Goal: Information Seeking & Learning: Learn about a topic

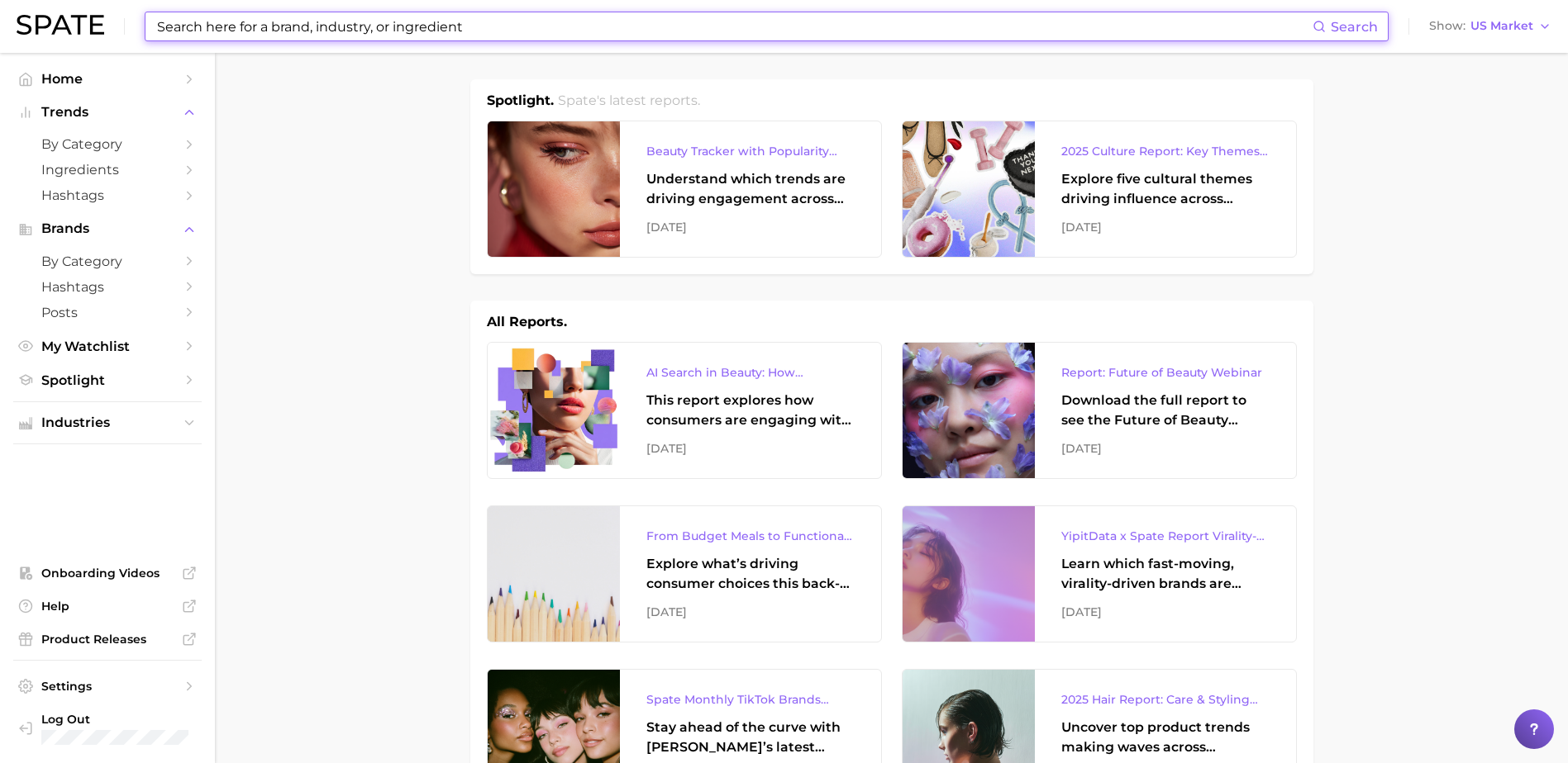
click at [422, 29] on input at bounding box center [734, 27] width 1157 height 28
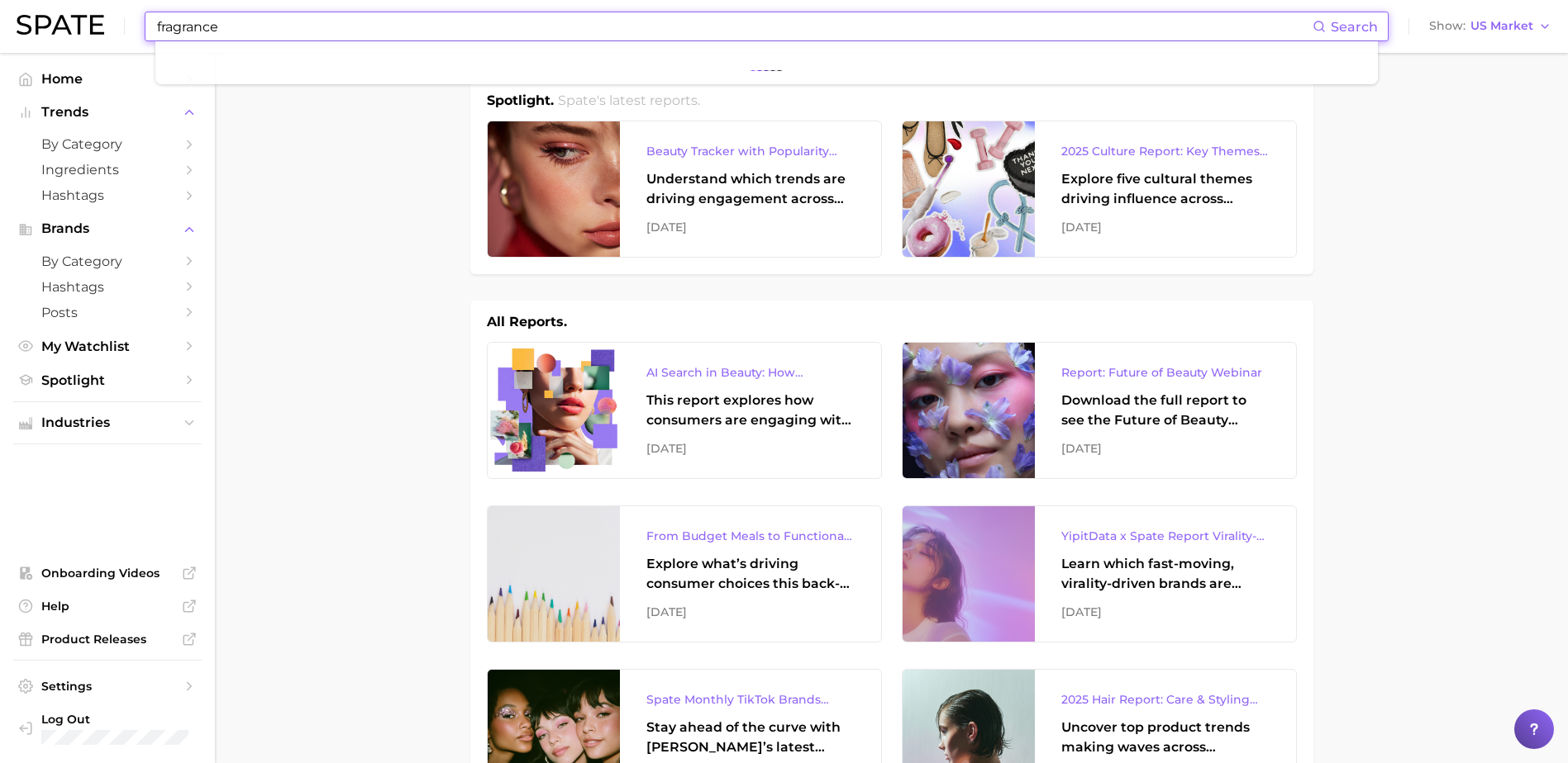
type input "fragrance"
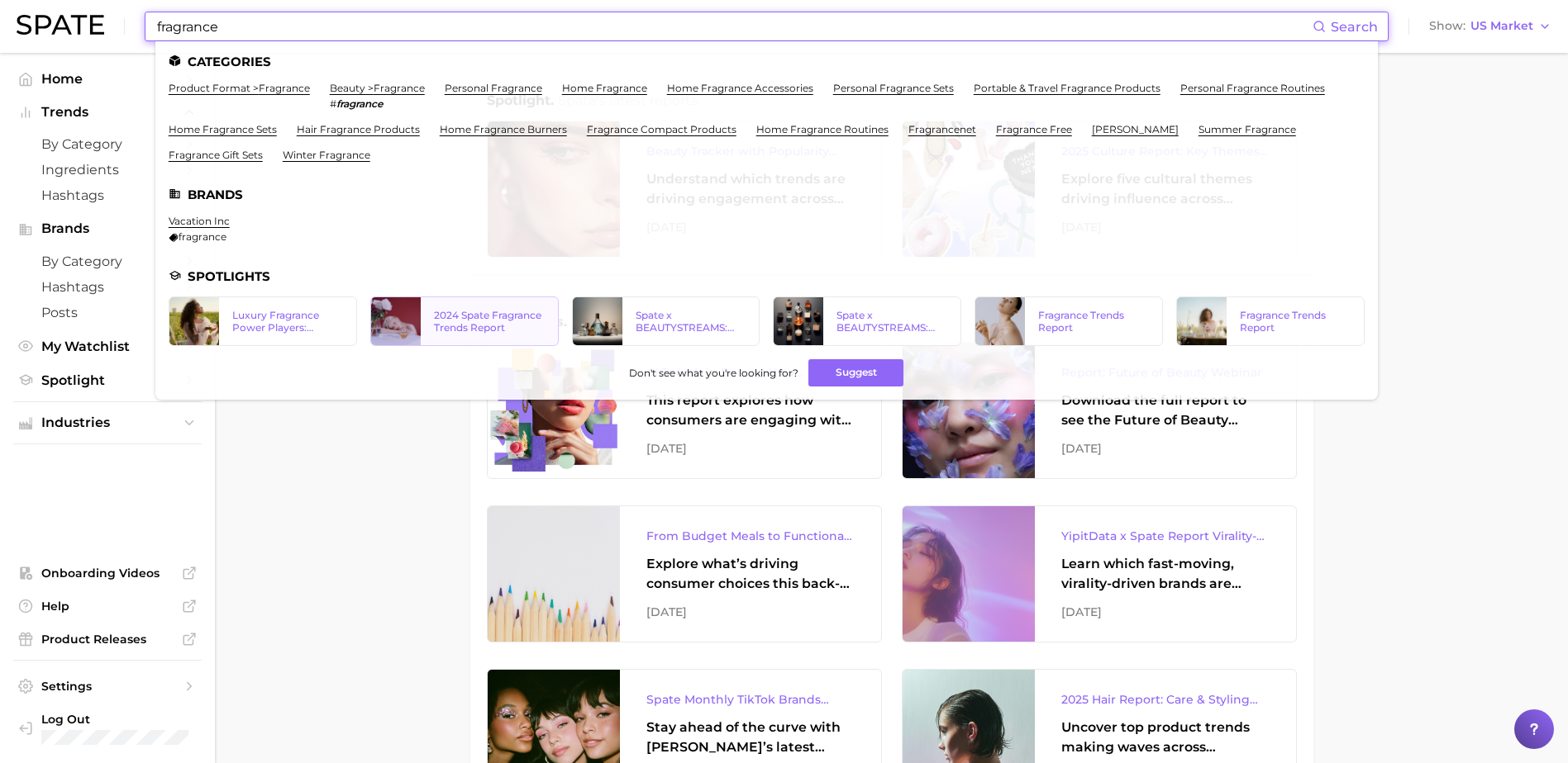
click at [411, 330] on div at bounding box center [396, 322] width 49 height 48
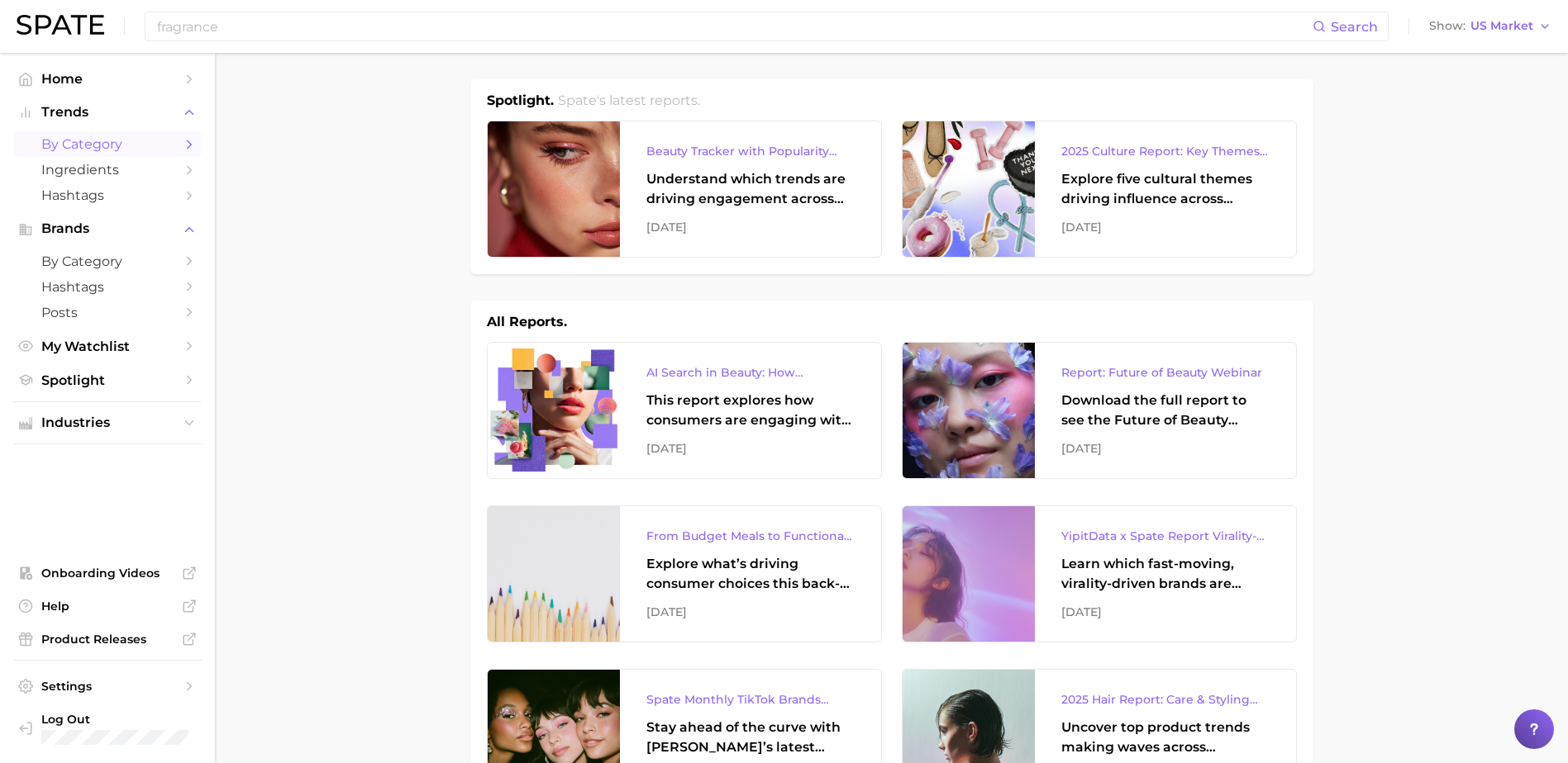
click at [121, 143] on span "by Category" at bounding box center [107, 144] width 132 height 16
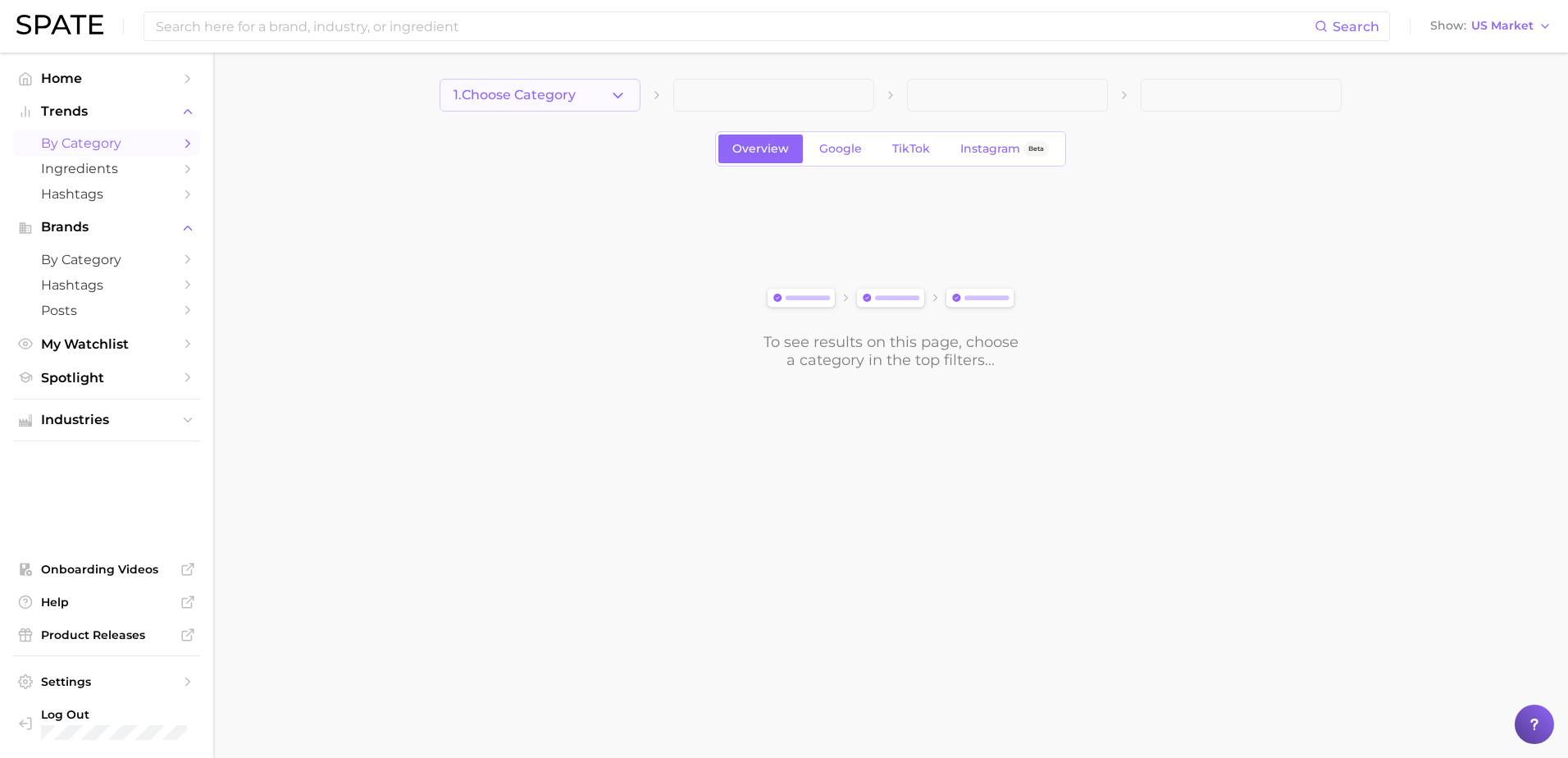
click at [575, 105] on button "1. Choose Category" at bounding box center [539, 96] width 201 height 33
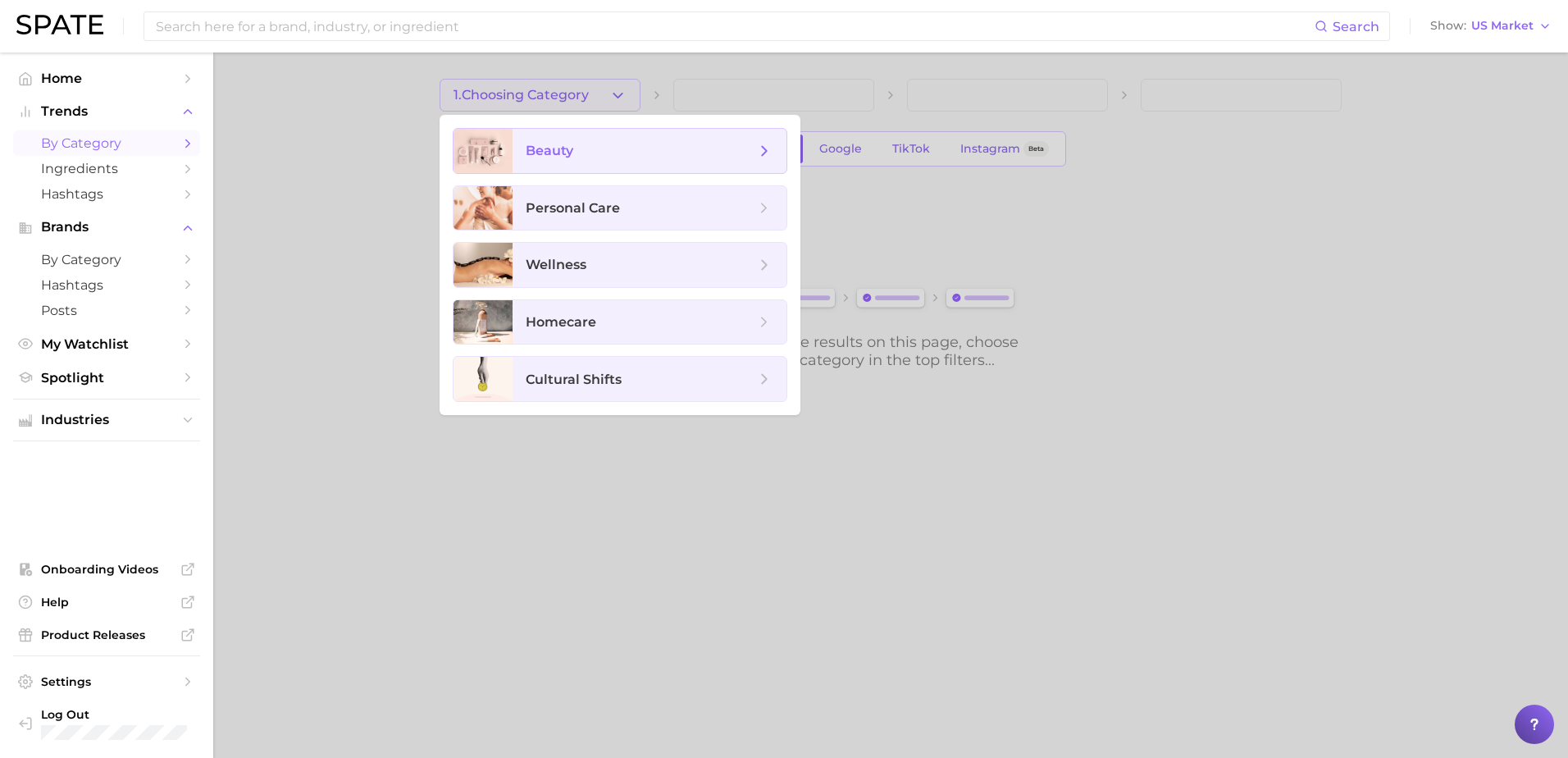
click at [564, 167] on span "beauty" at bounding box center [649, 151] width 274 height 45
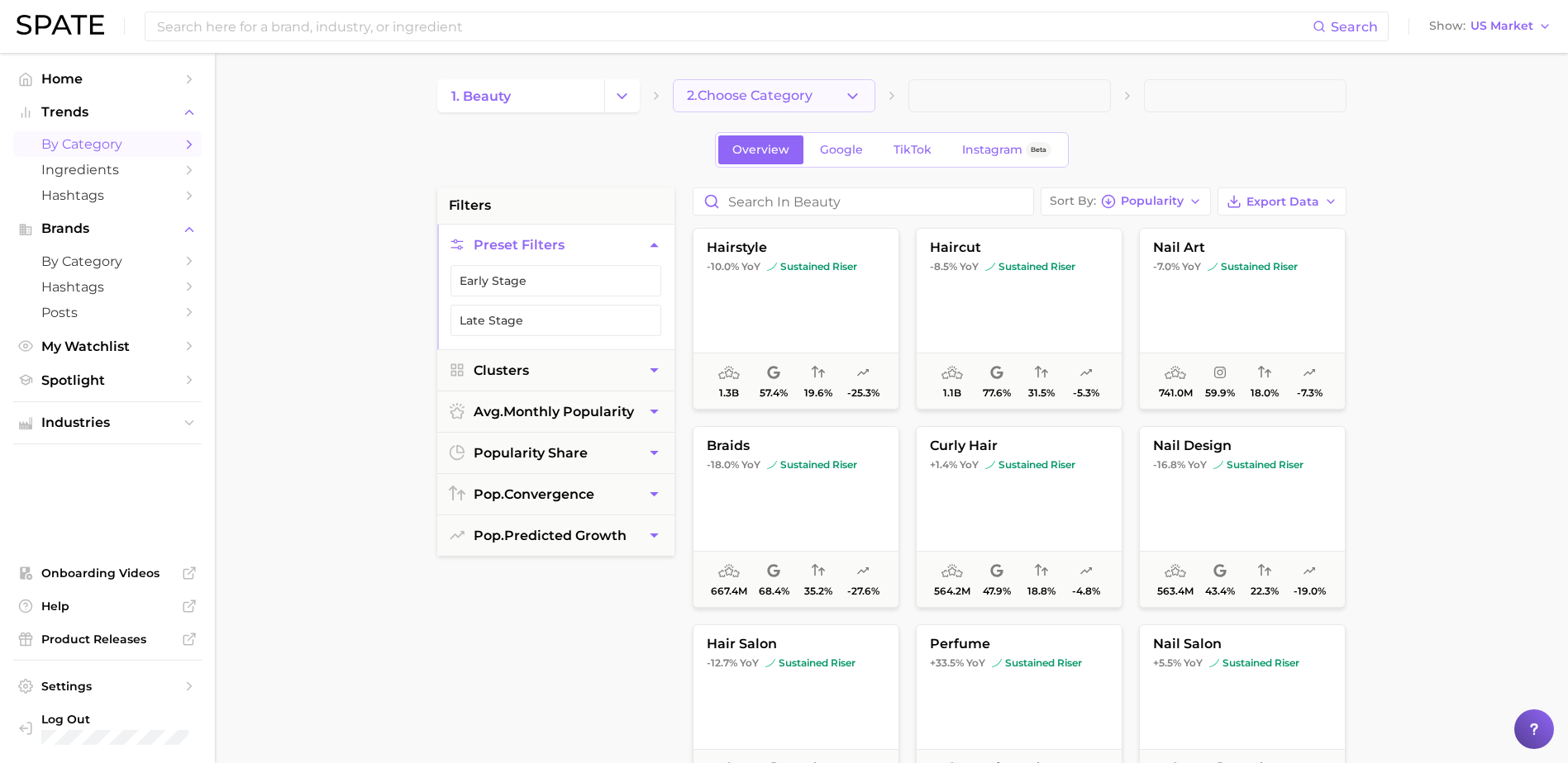
click at [784, 94] on span "2. Choose Category" at bounding box center [749, 95] width 126 height 15
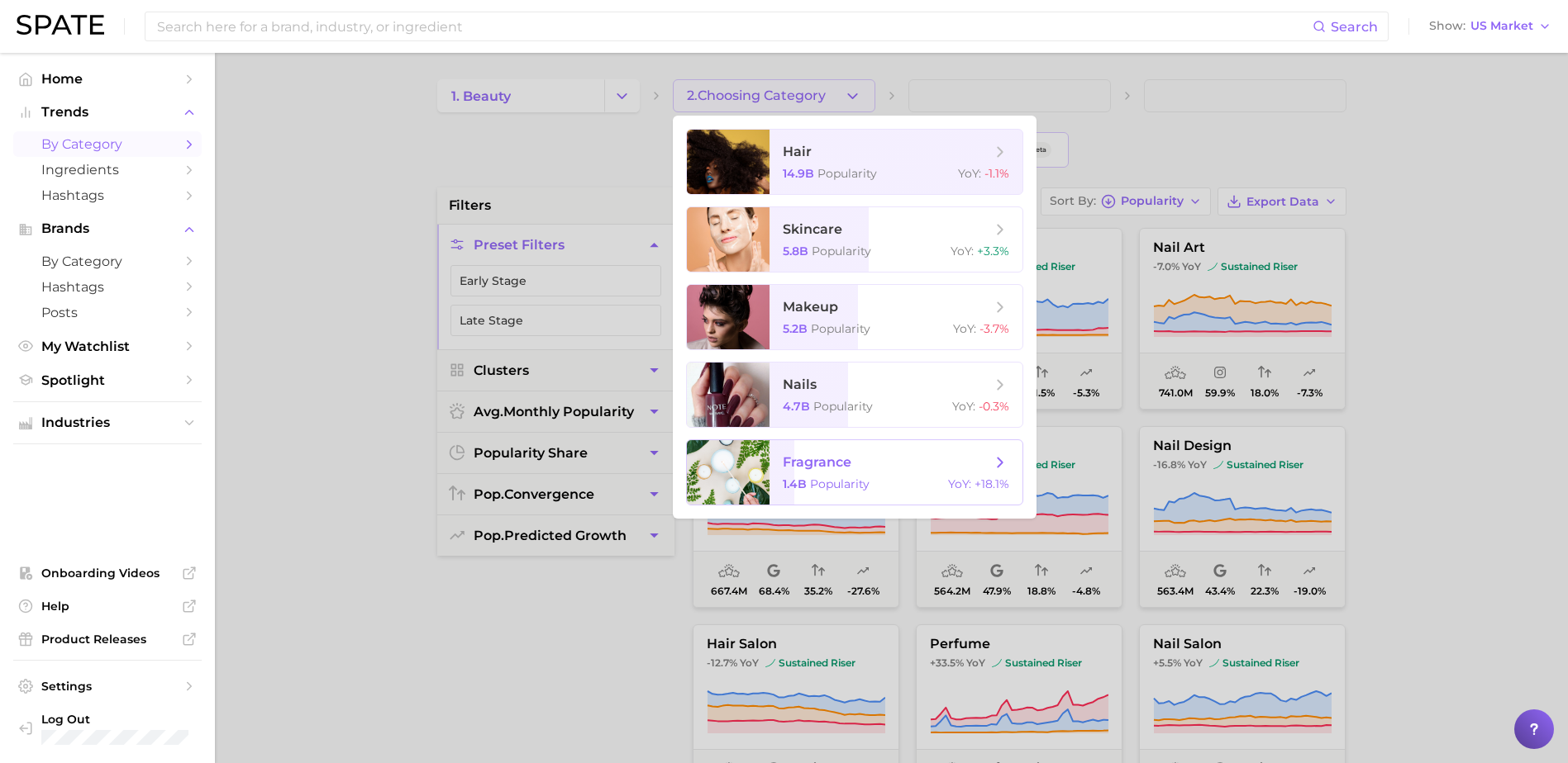
click at [821, 465] on span "fragrance" at bounding box center [817, 462] width 69 height 16
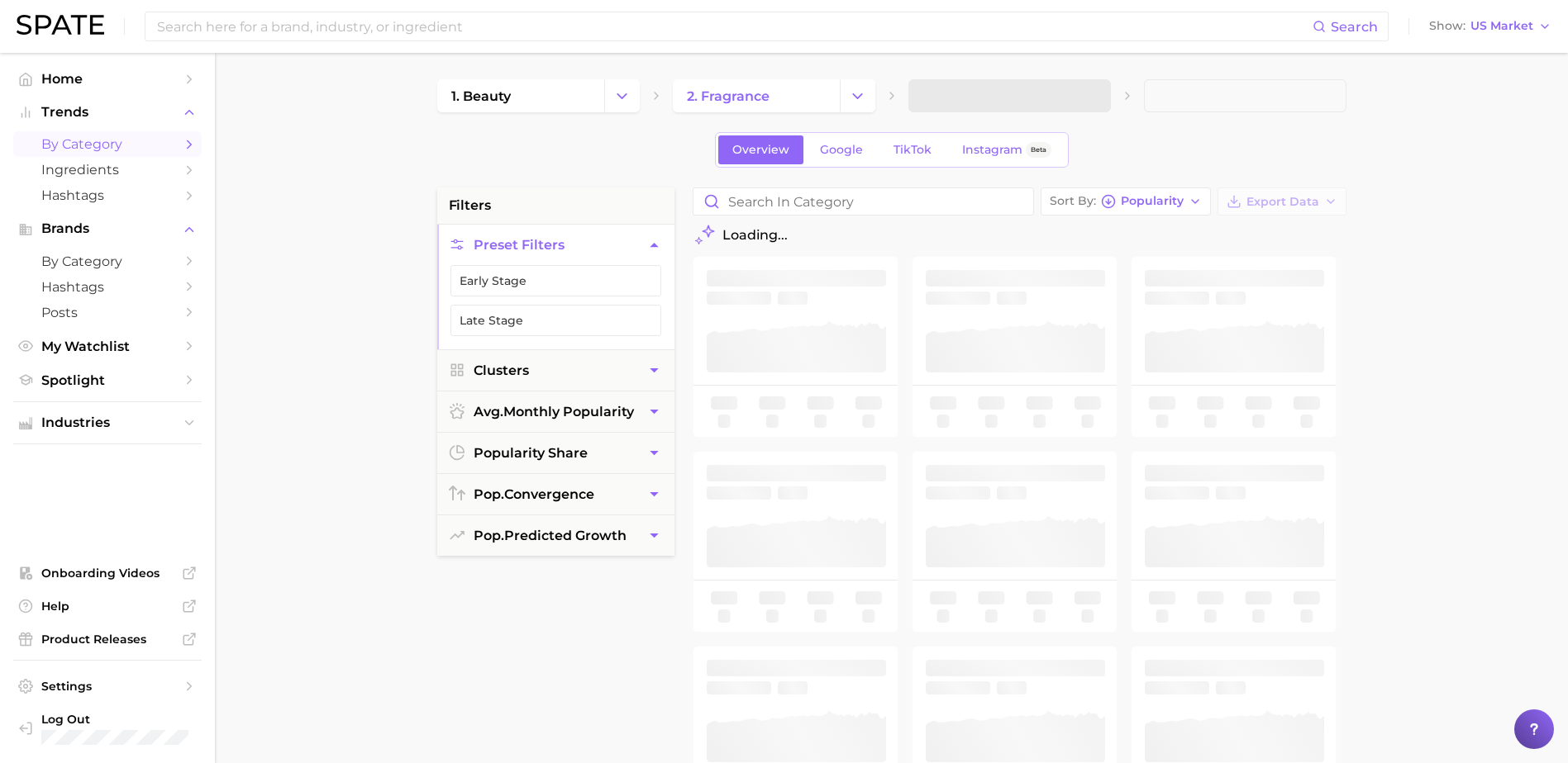
click at [959, 96] on span at bounding box center [1009, 96] width 203 height 33
click at [932, 102] on span "3. Subcategory" at bounding box center [972, 95] width 101 height 15
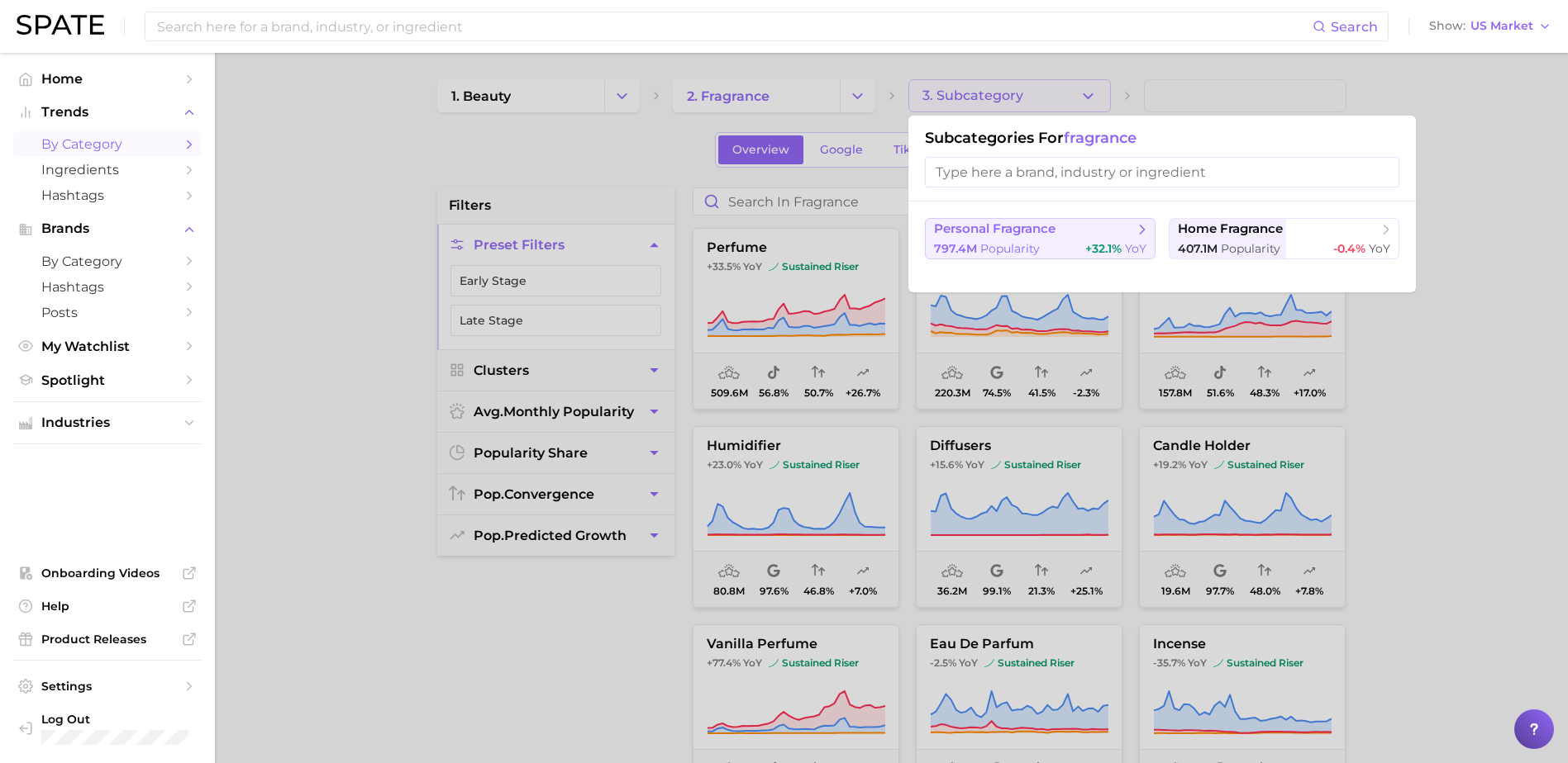
click at [964, 230] on span "personal fragrance" at bounding box center [994, 229] width 122 height 16
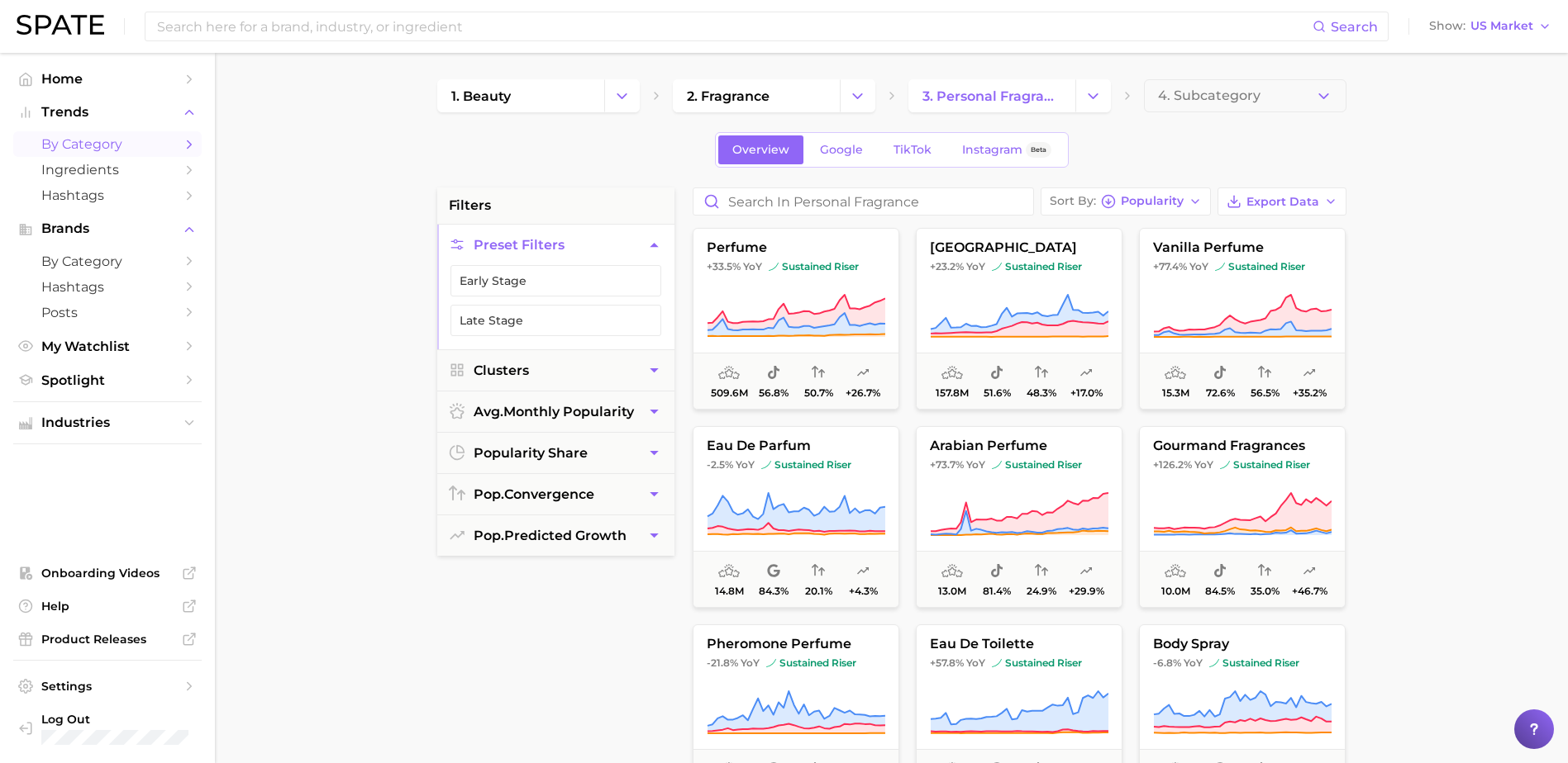
click at [1300, 71] on main "1. beauty 2. fragrance 3. personal fragrance 4. Subcategory Overview Google Tik…" at bounding box center [891, 680] width 1353 height 1253
click at [1266, 89] on button "4. Subcategory" at bounding box center [1245, 96] width 203 height 33
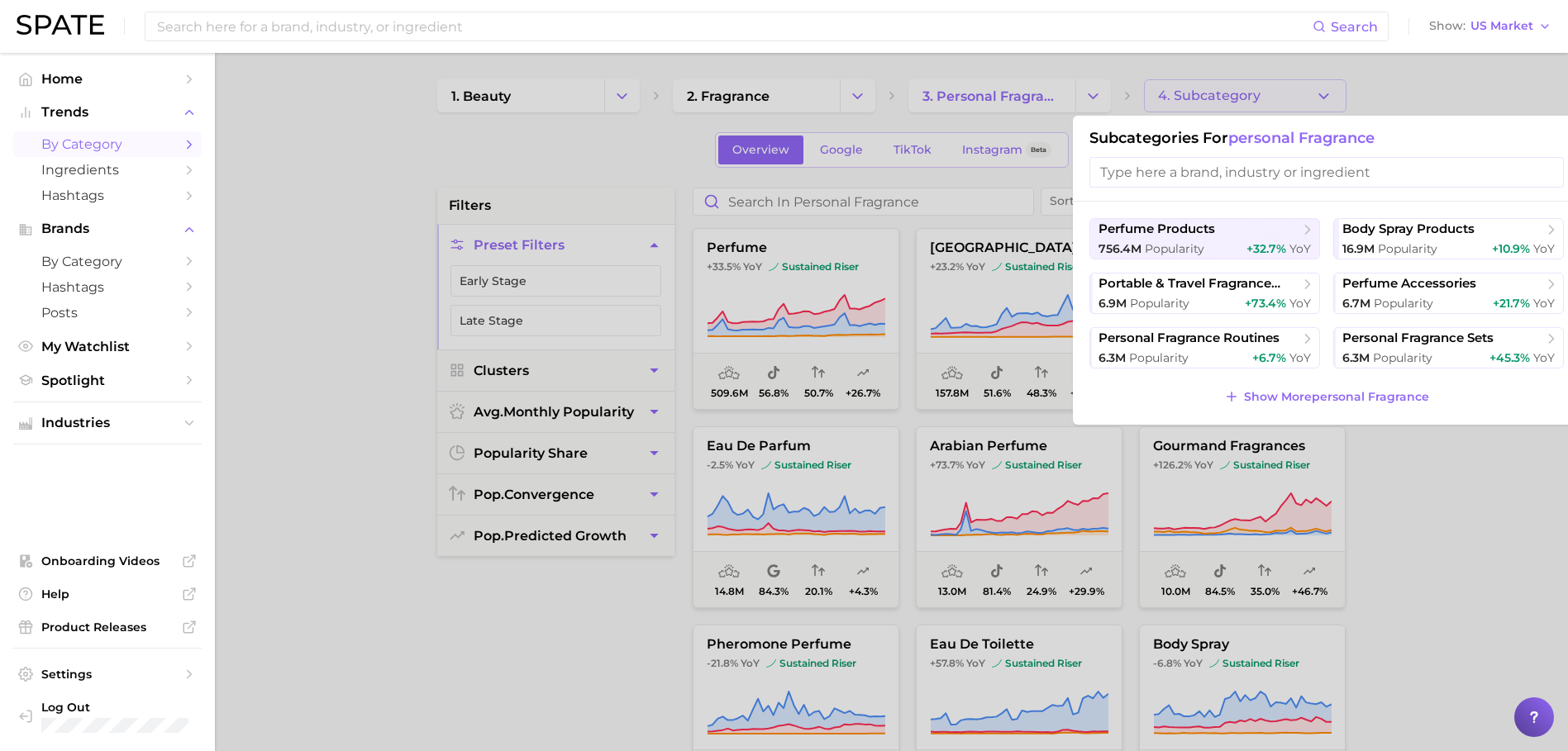
click at [1408, 472] on div at bounding box center [784, 376] width 1568 height 751
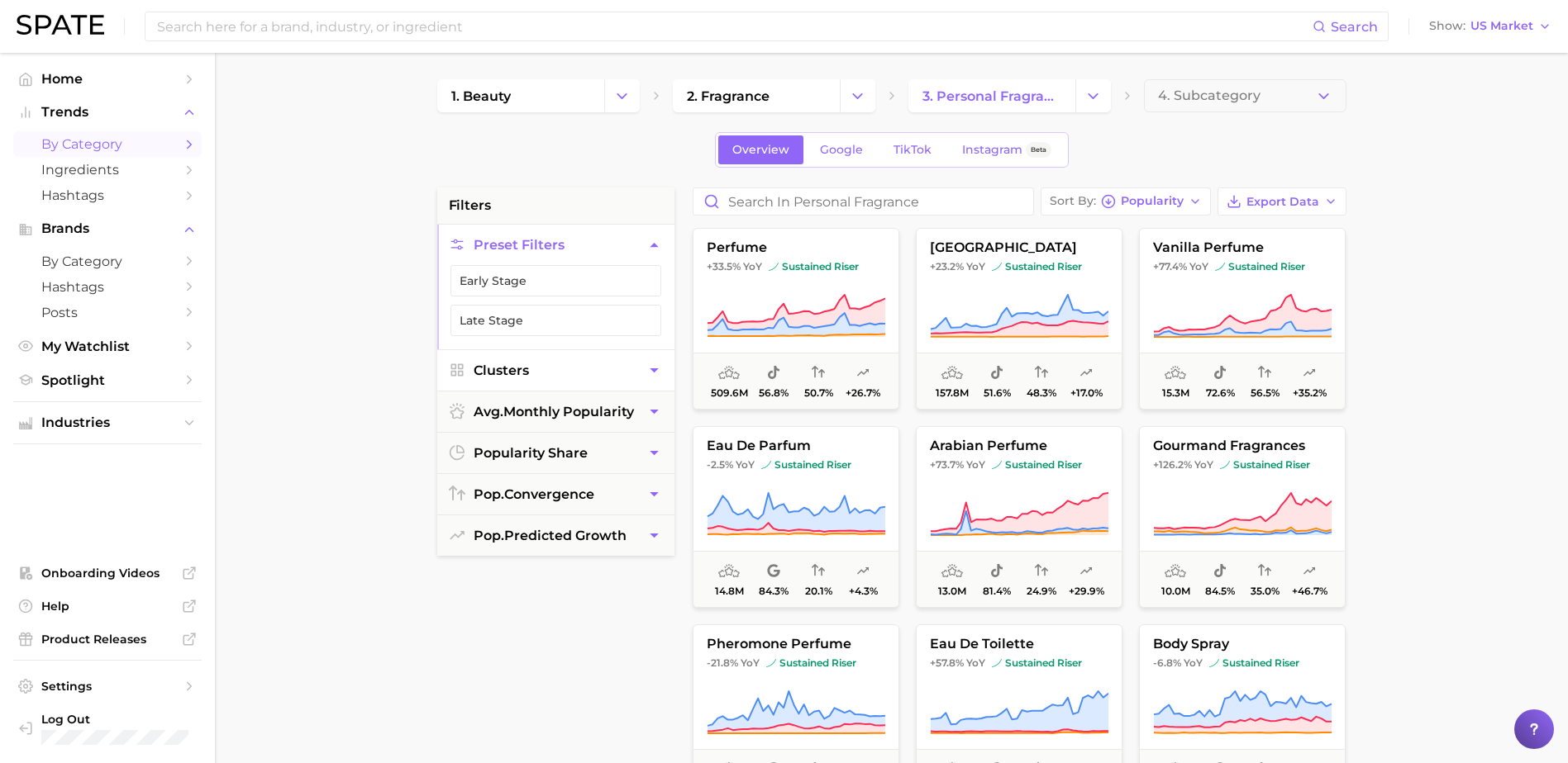
click at [598, 369] on button "Clusters" at bounding box center [555, 370] width 237 height 40
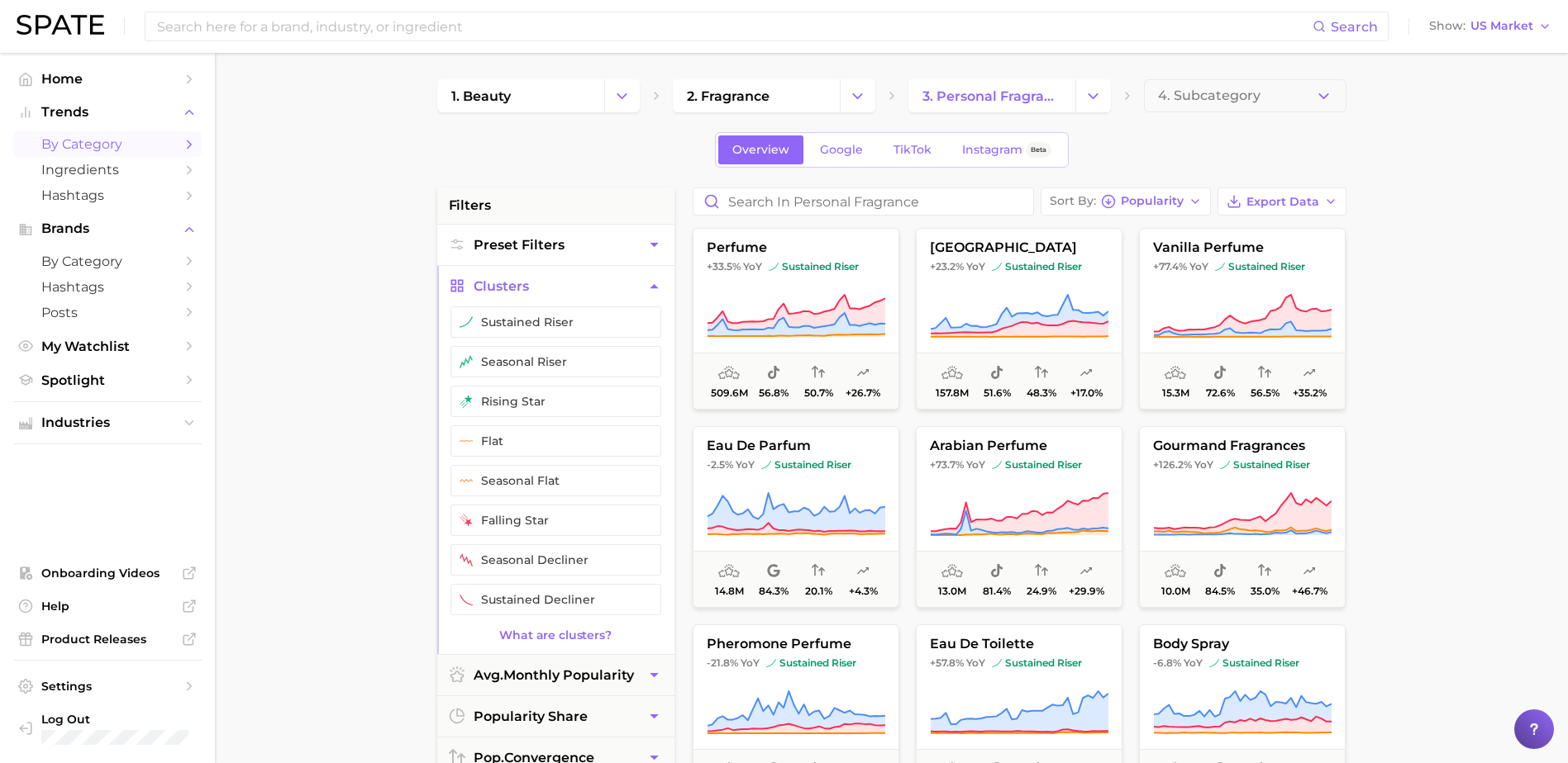
click at [580, 238] on button "Preset Filters" at bounding box center [555, 245] width 237 height 40
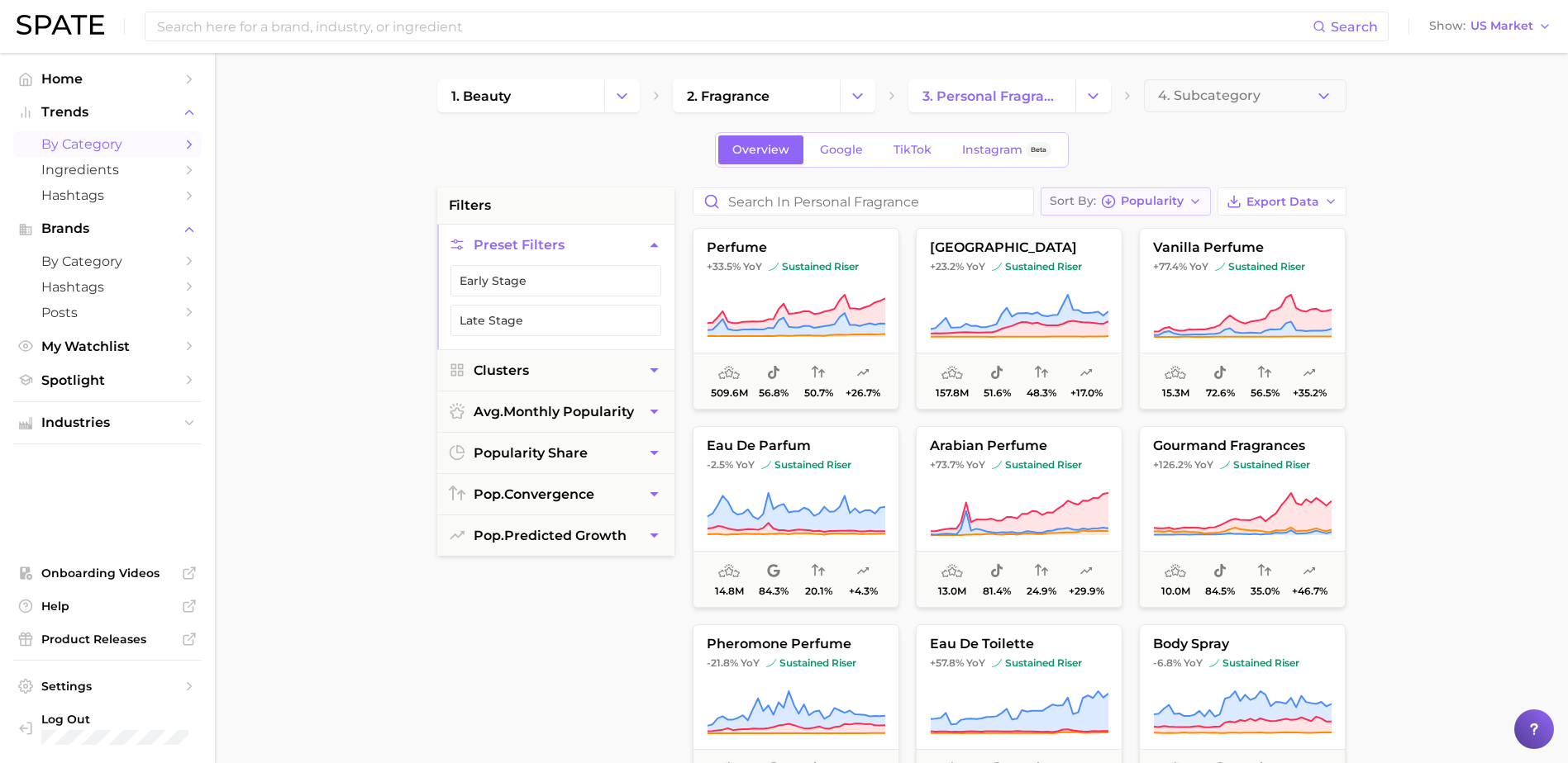
click at [1157, 197] on span "Popularity" at bounding box center [1152, 202] width 63 height 9
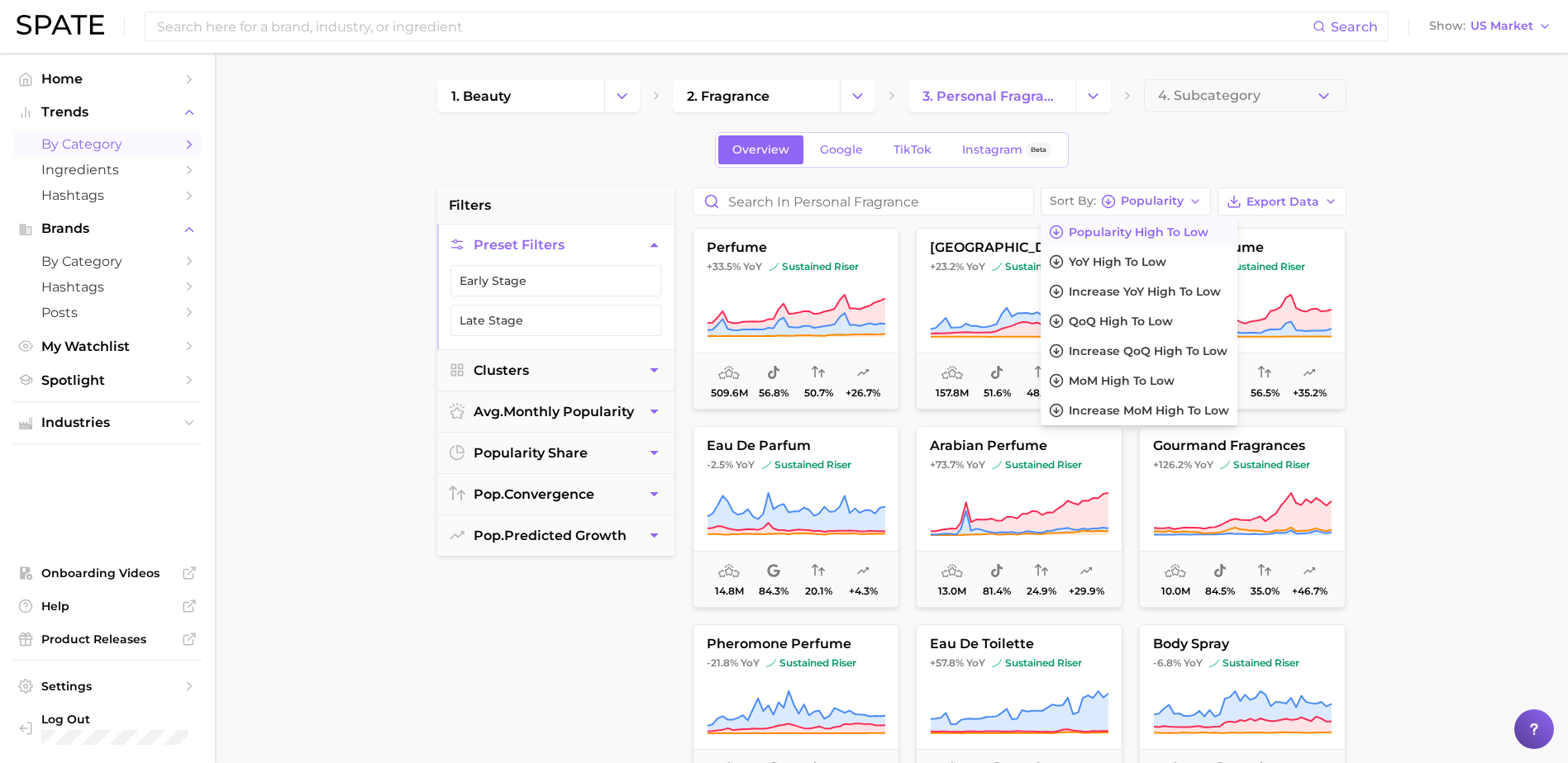
click at [1428, 163] on main "1. beauty 2. fragrance 3. personal fragrance 4. Subcategory Overview Google Tik…" at bounding box center [891, 680] width 1353 height 1253
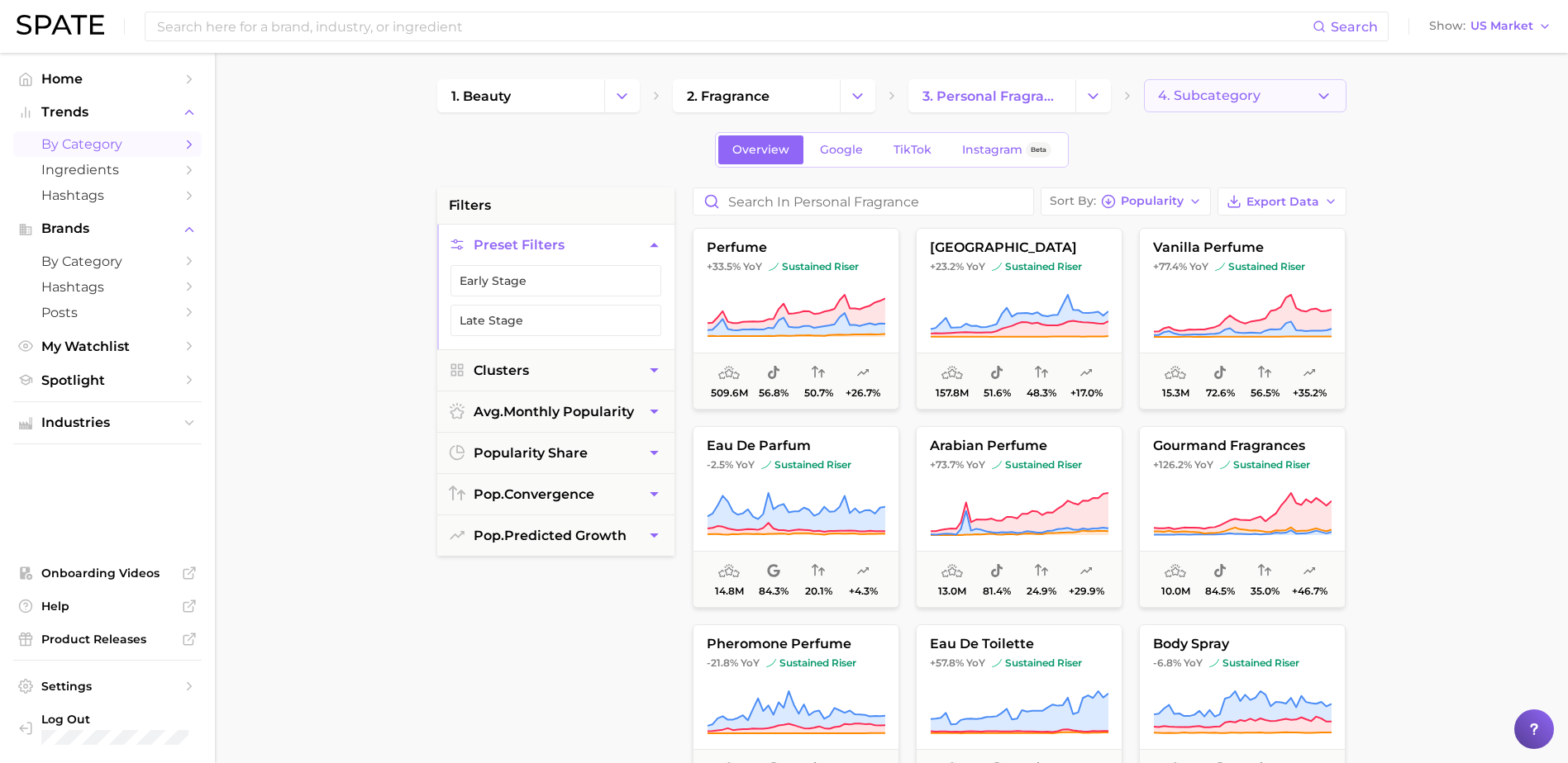
drag, startPoint x: 1351, startPoint y: 112, endPoint x: 1335, endPoint y: 94, distance: 24.1
click at [1347, 109] on main "1. beauty 2. fragrance 3. personal fragrance 4. Subcategory Overview Google Tik…" at bounding box center [891, 680] width 1353 height 1253
click at [1332, 92] on button "4. Subcategory" at bounding box center [1245, 96] width 203 height 33
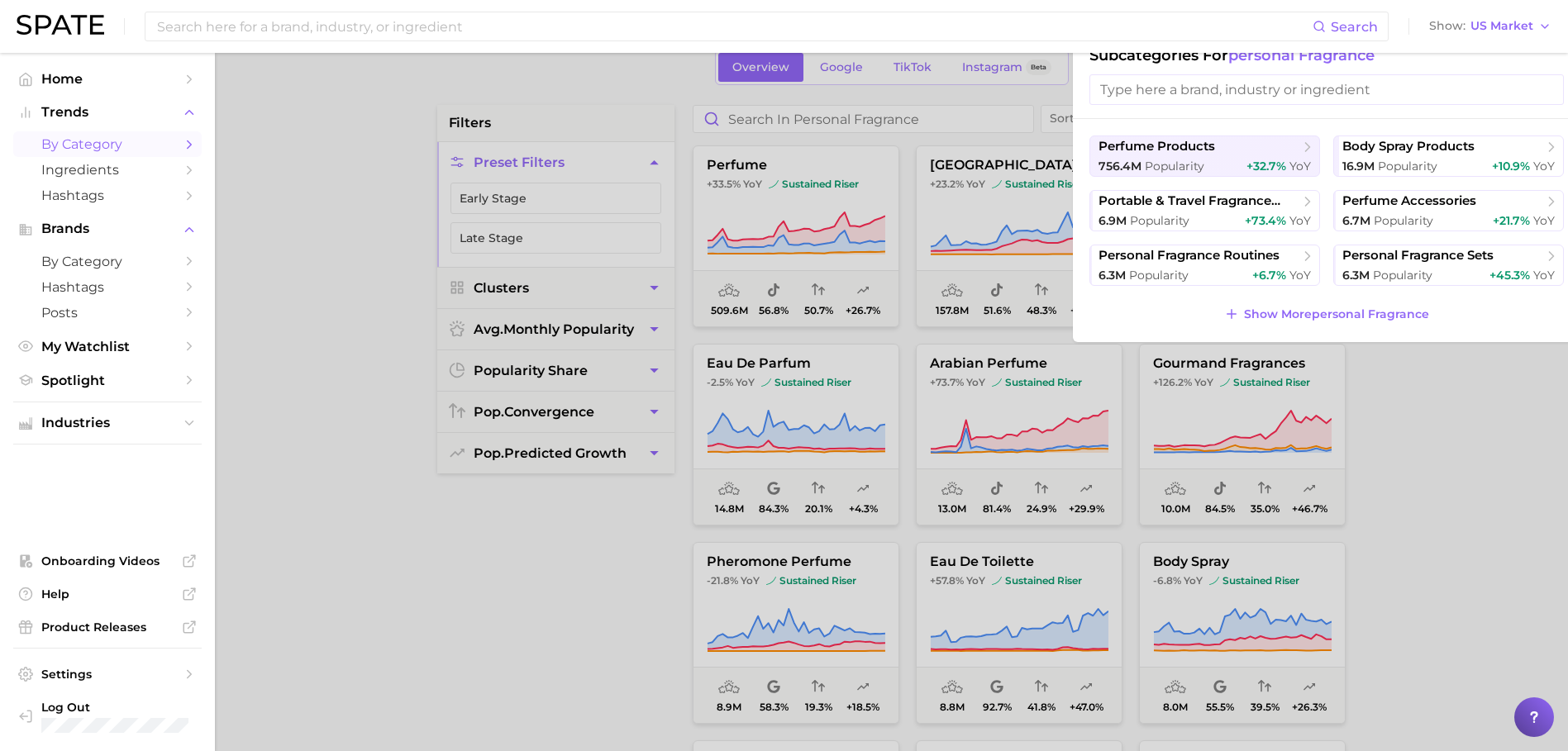
click at [1409, 493] on div at bounding box center [784, 376] width 1568 height 751
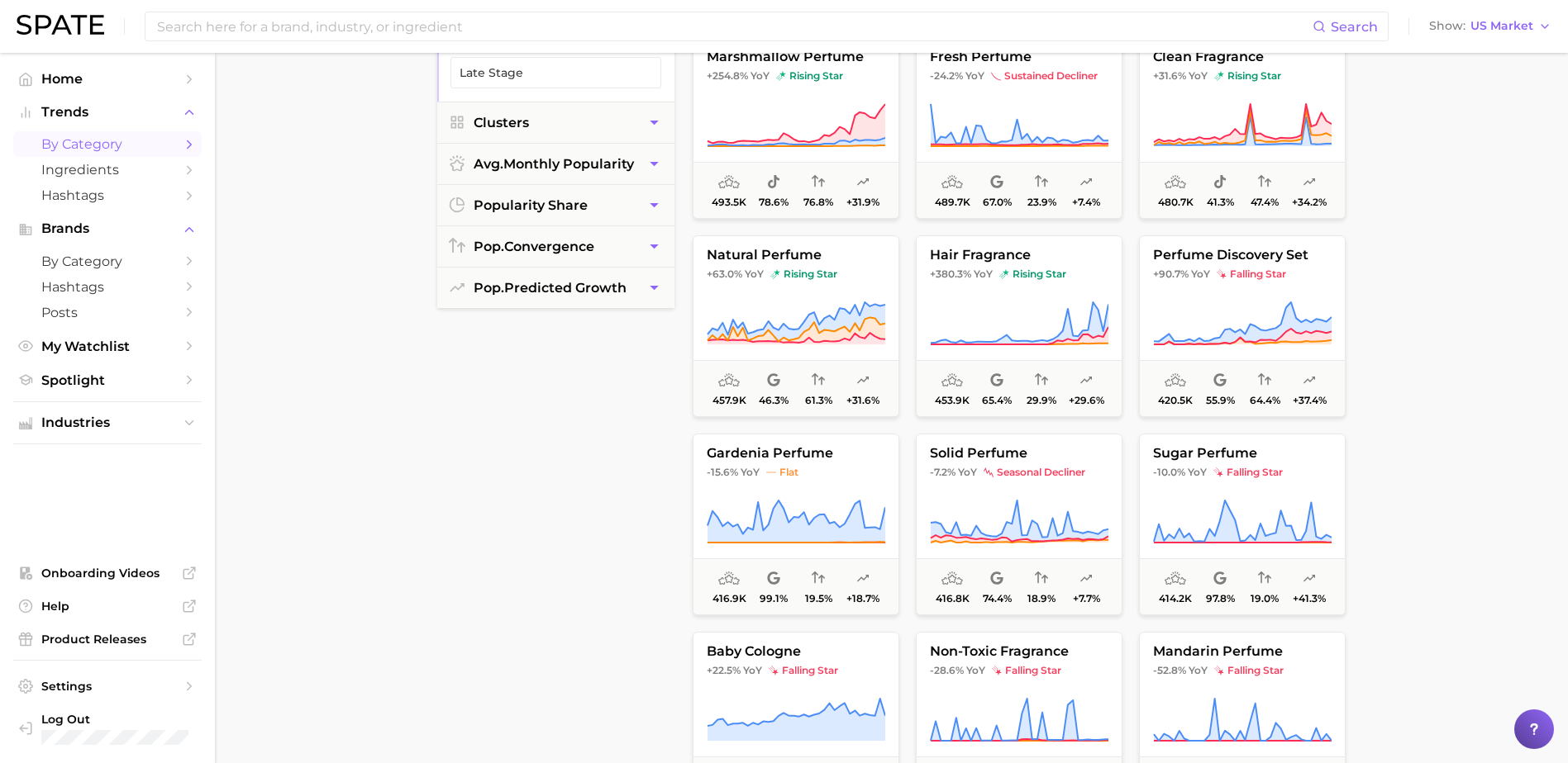
scroll to position [3386, 0]
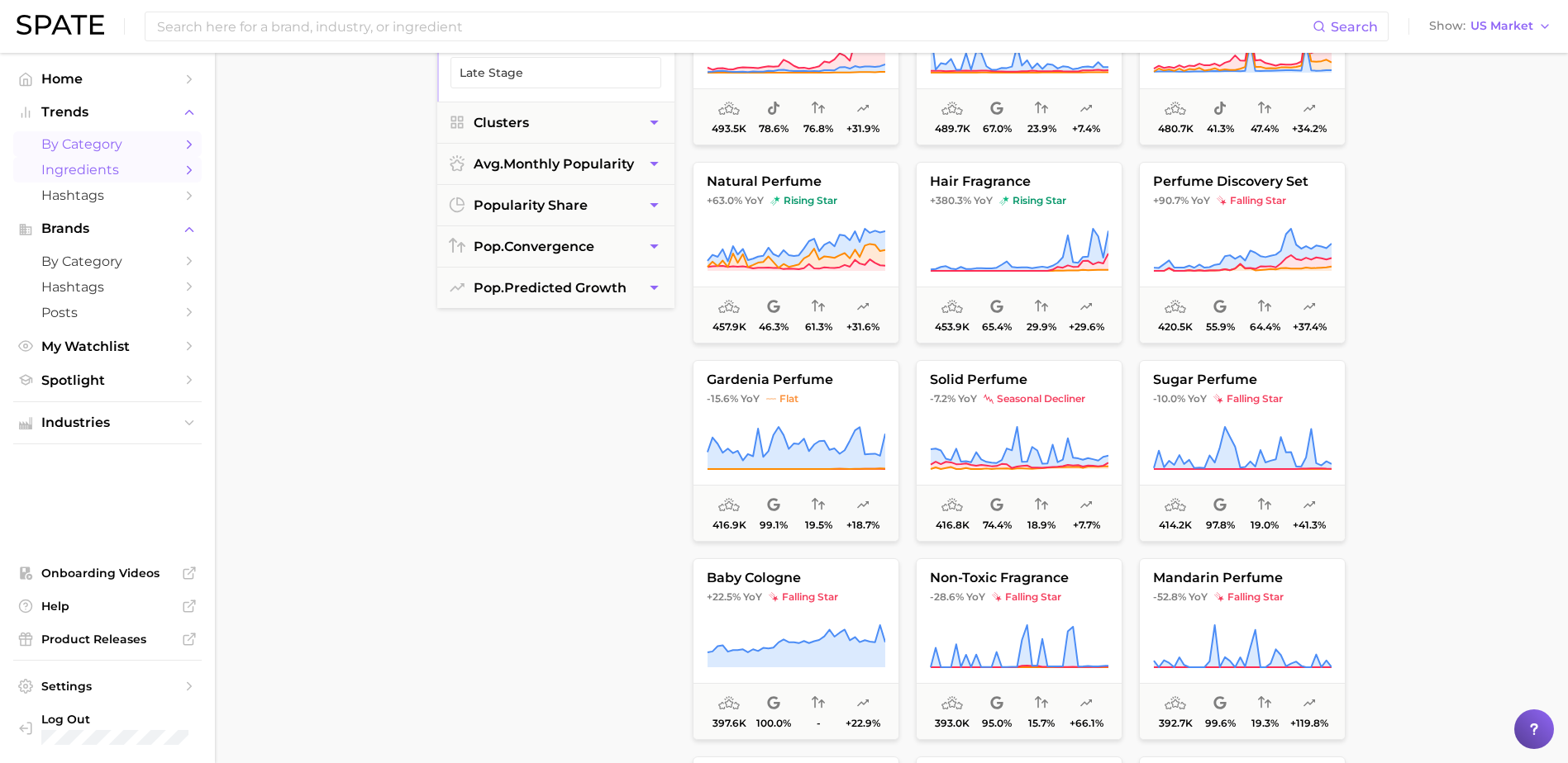
click at [74, 167] on span "Ingredients" at bounding box center [107, 169] width 132 height 16
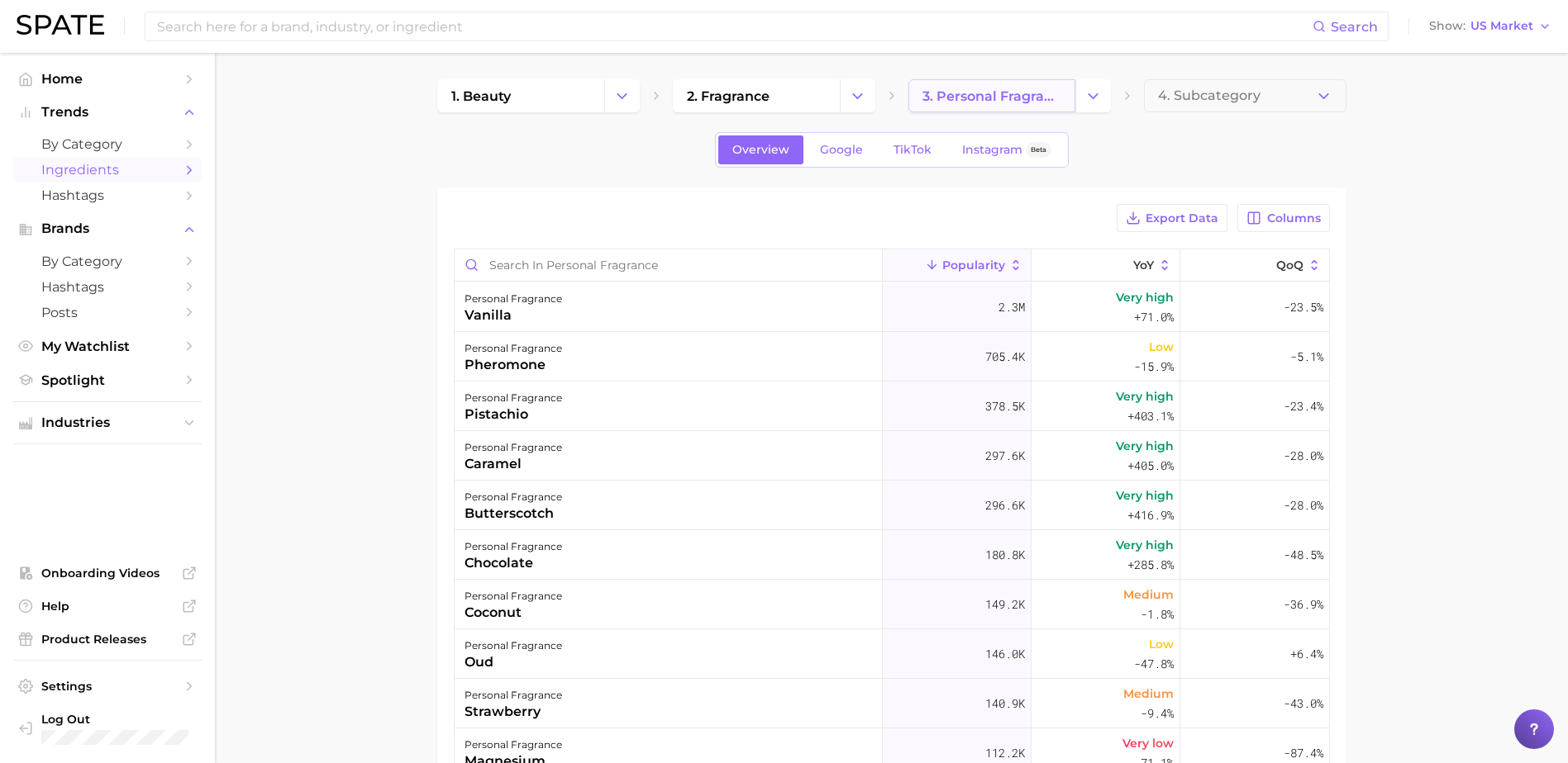
click at [986, 101] on span "3. personal fragrance" at bounding box center [992, 95] width 139 height 16
click at [1423, 191] on main "1. beauty 2. fragrance 3. personal fragrance 4. Subcategory Overview Google Tik…" at bounding box center [891, 582] width 1353 height 1058
click at [1266, 217] on button "Columns" at bounding box center [1283, 218] width 92 height 28
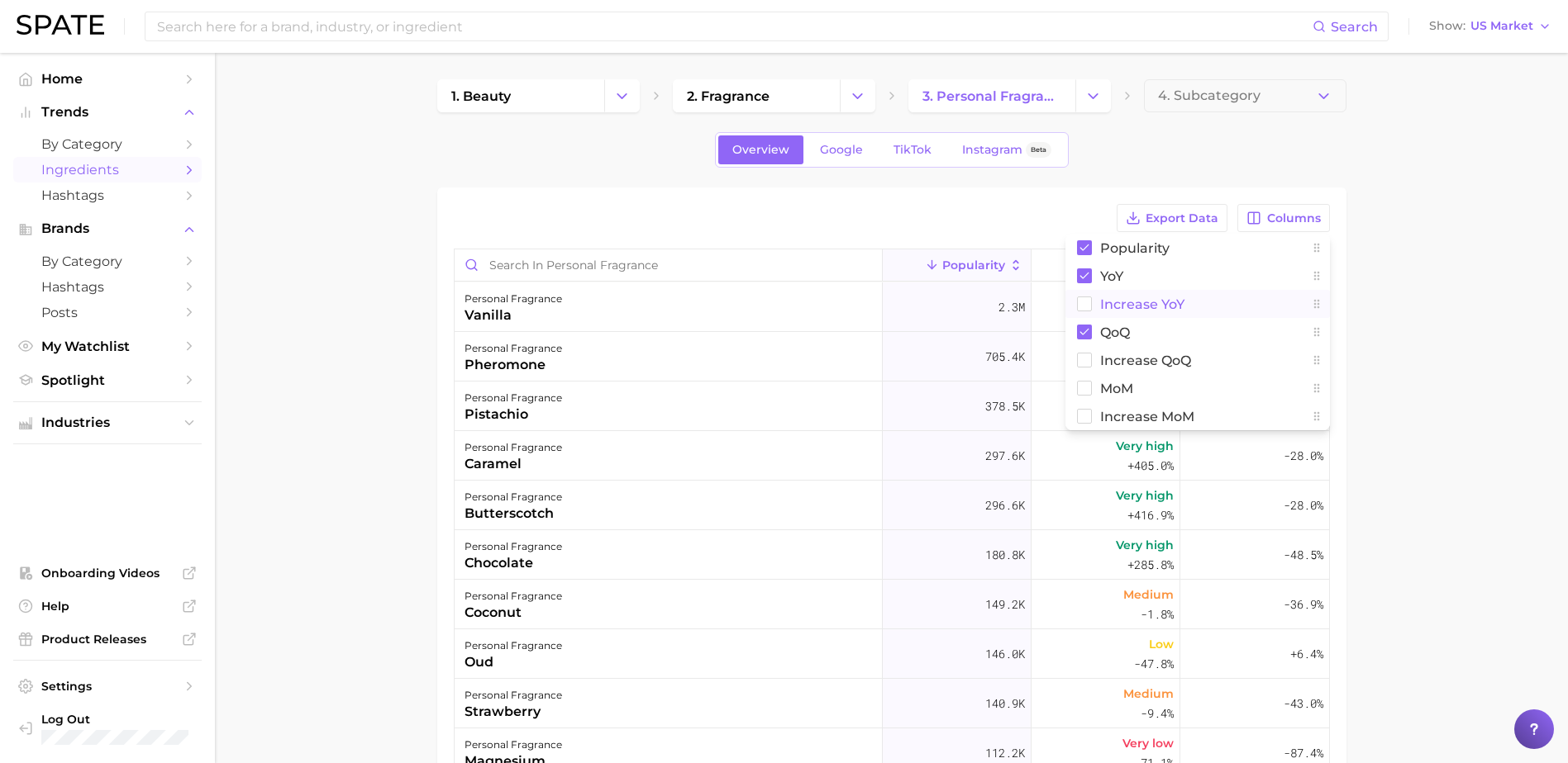
click at [1133, 304] on span "Increase YoY" at bounding box center [1142, 304] width 84 height 14
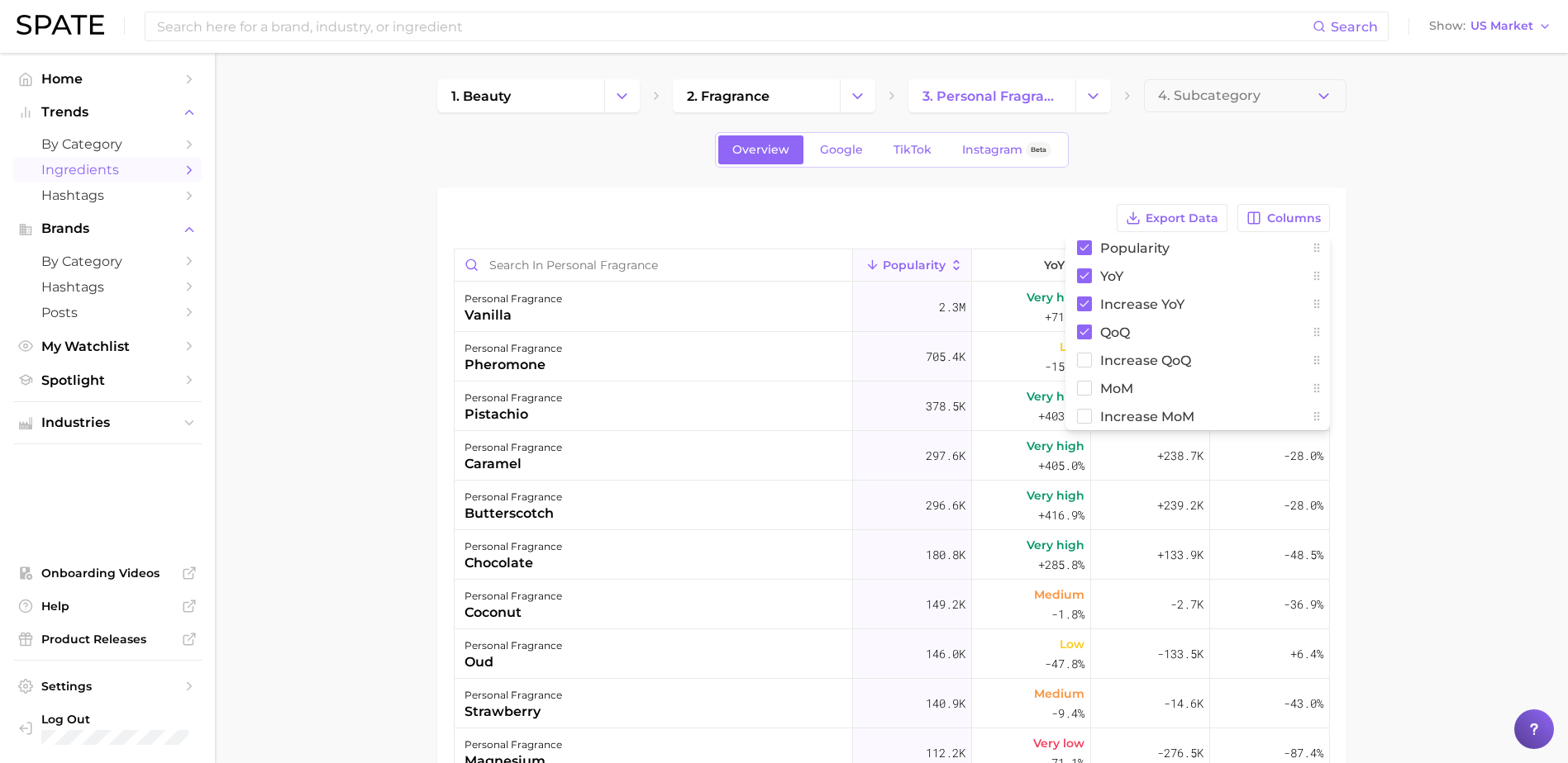
click at [1401, 318] on main "1. beauty 2. fragrance 3. personal fragrance 4. Subcategory Overview Google Tik…" at bounding box center [891, 582] width 1353 height 1058
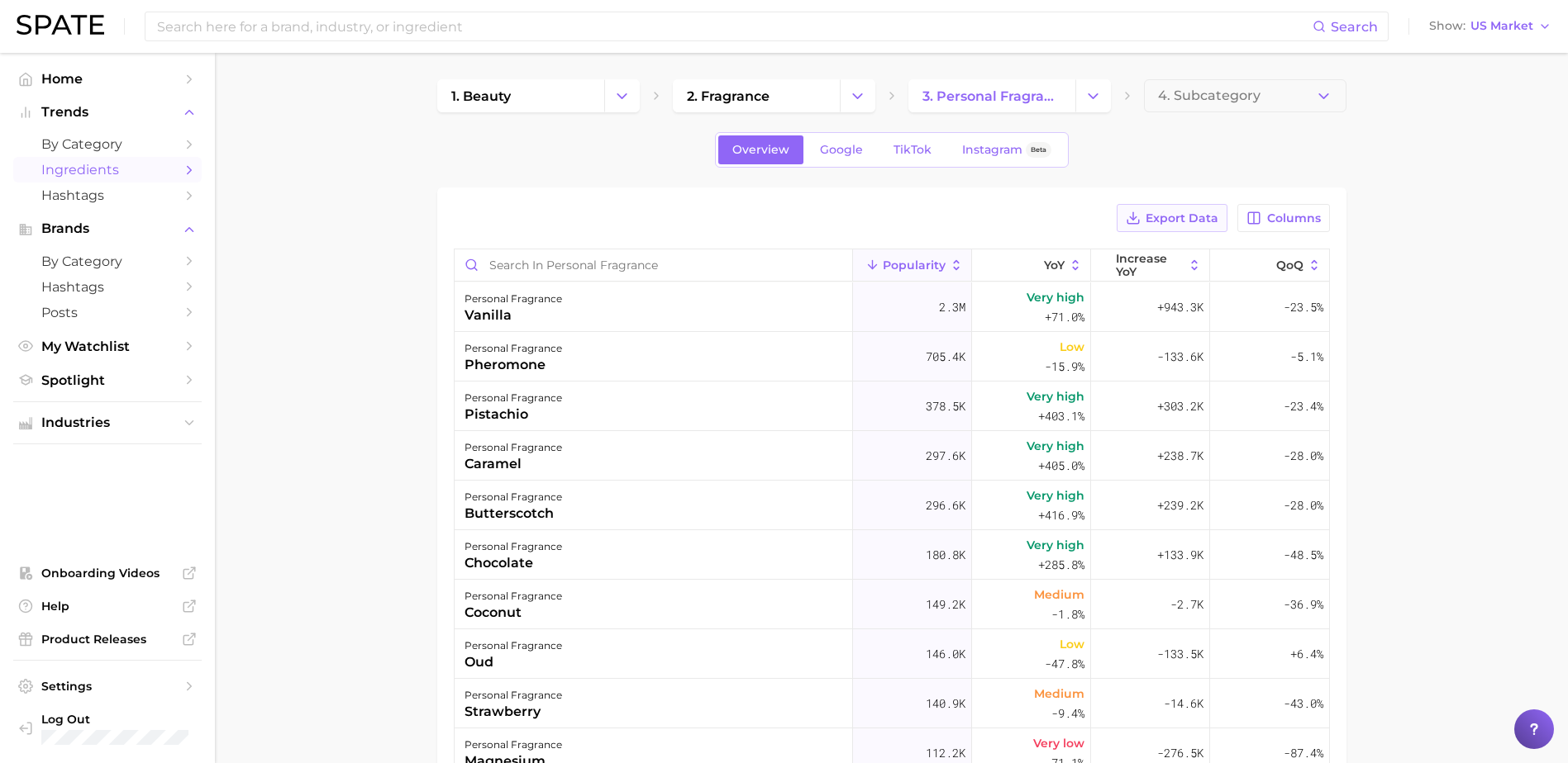
click at [1194, 219] on span "Export Data" at bounding box center [1181, 218] width 72 height 14
click at [319, 242] on main "1. beauty 2. fragrance 3. personal fragrance 4. Subcategory Overview Google Tik…" at bounding box center [891, 582] width 1353 height 1058
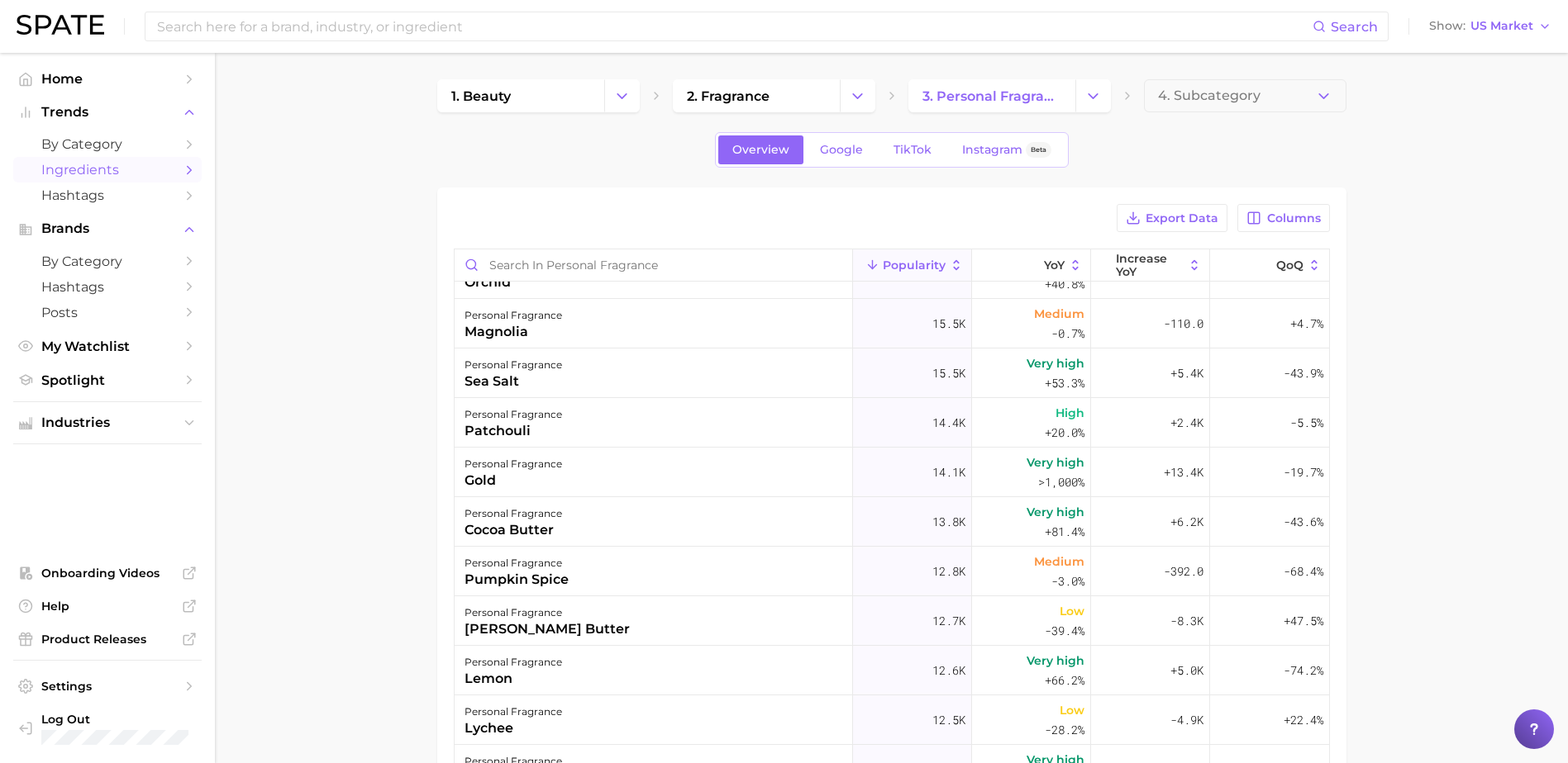
scroll to position [991, 0]
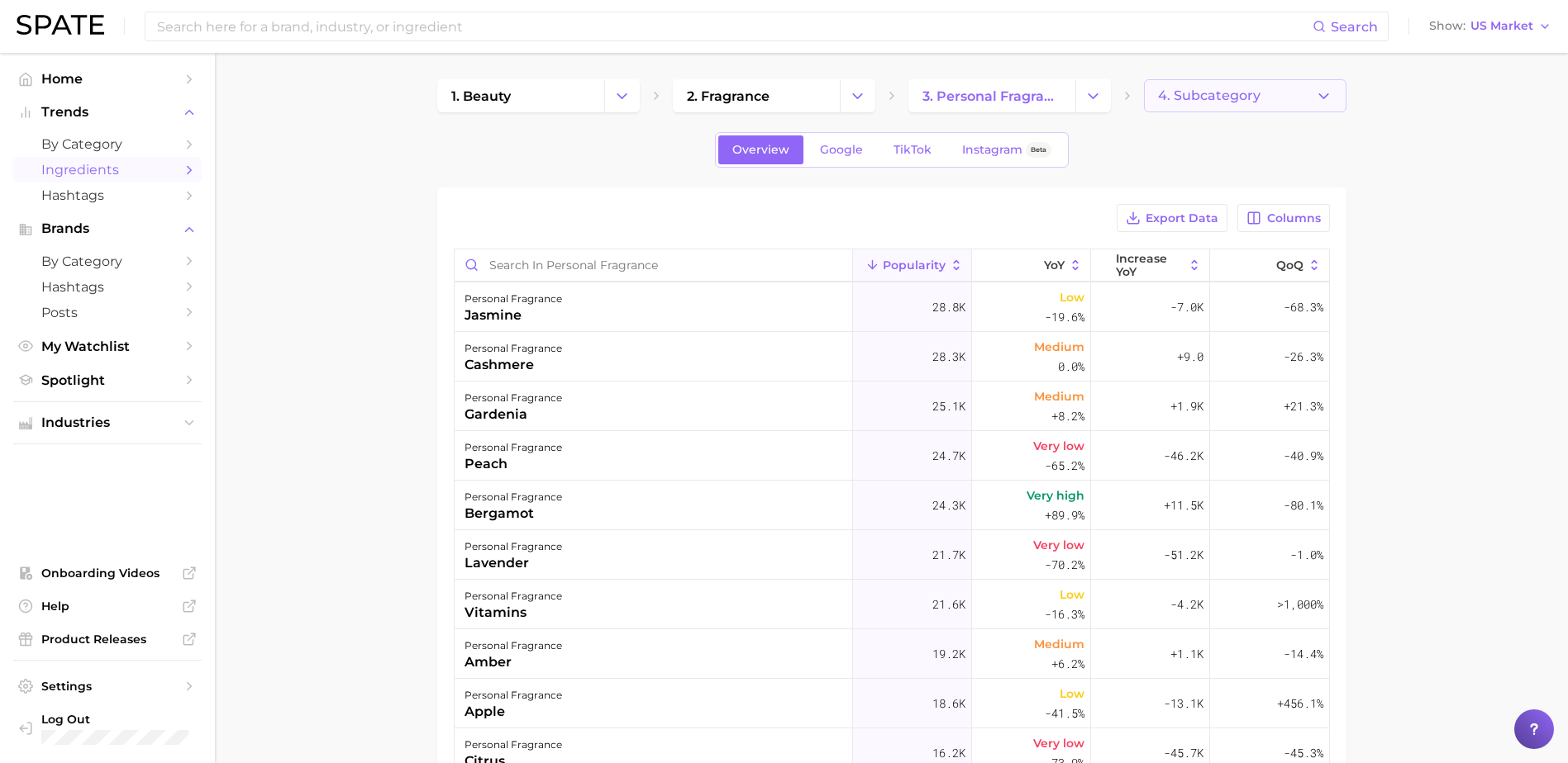
click at [1312, 88] on button "4. Subcategory" at bounding box center [1245, 96] width 203 height 33
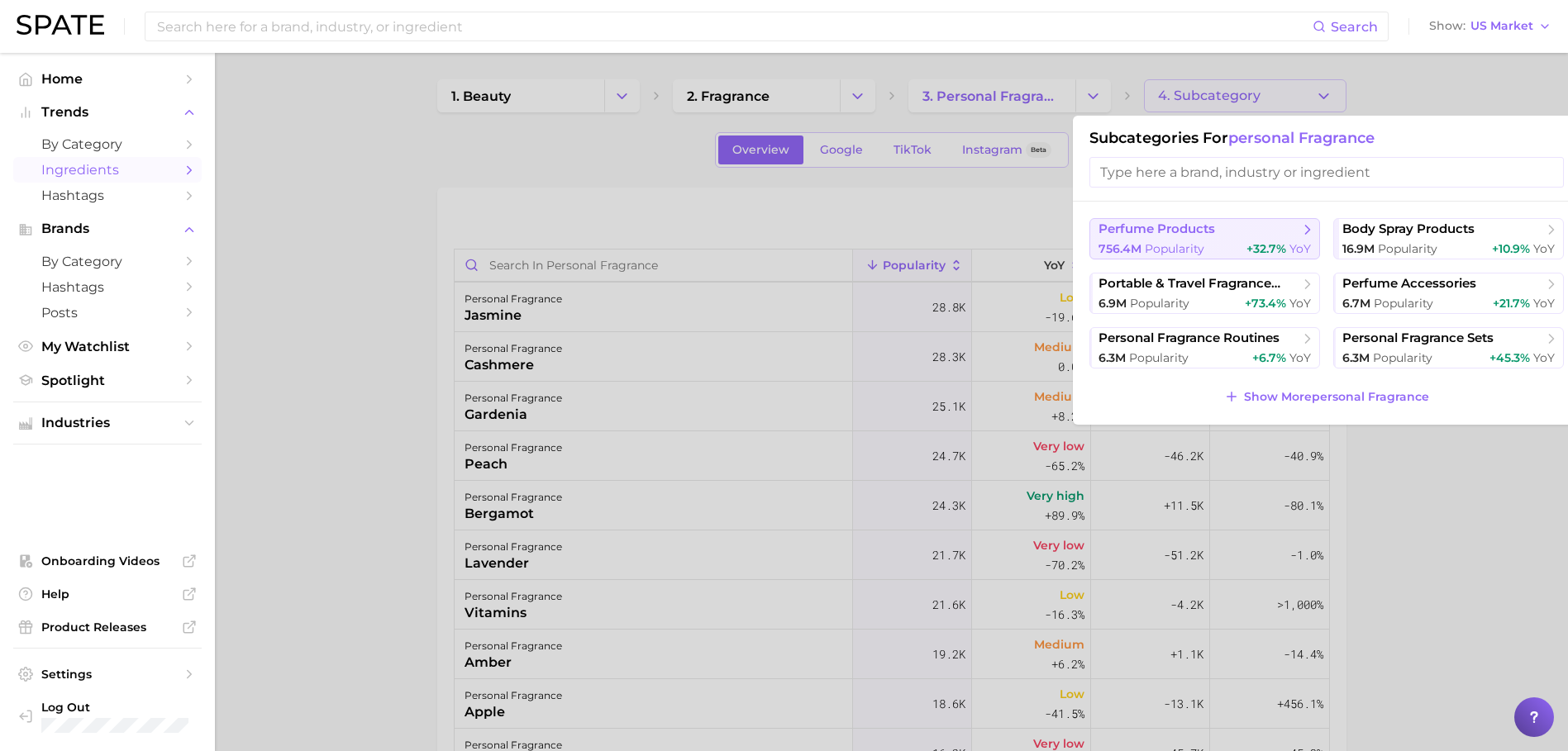
click at [1265, 245] on span "+32.7%" at bounding box center [1266, 248] width 39 height 15
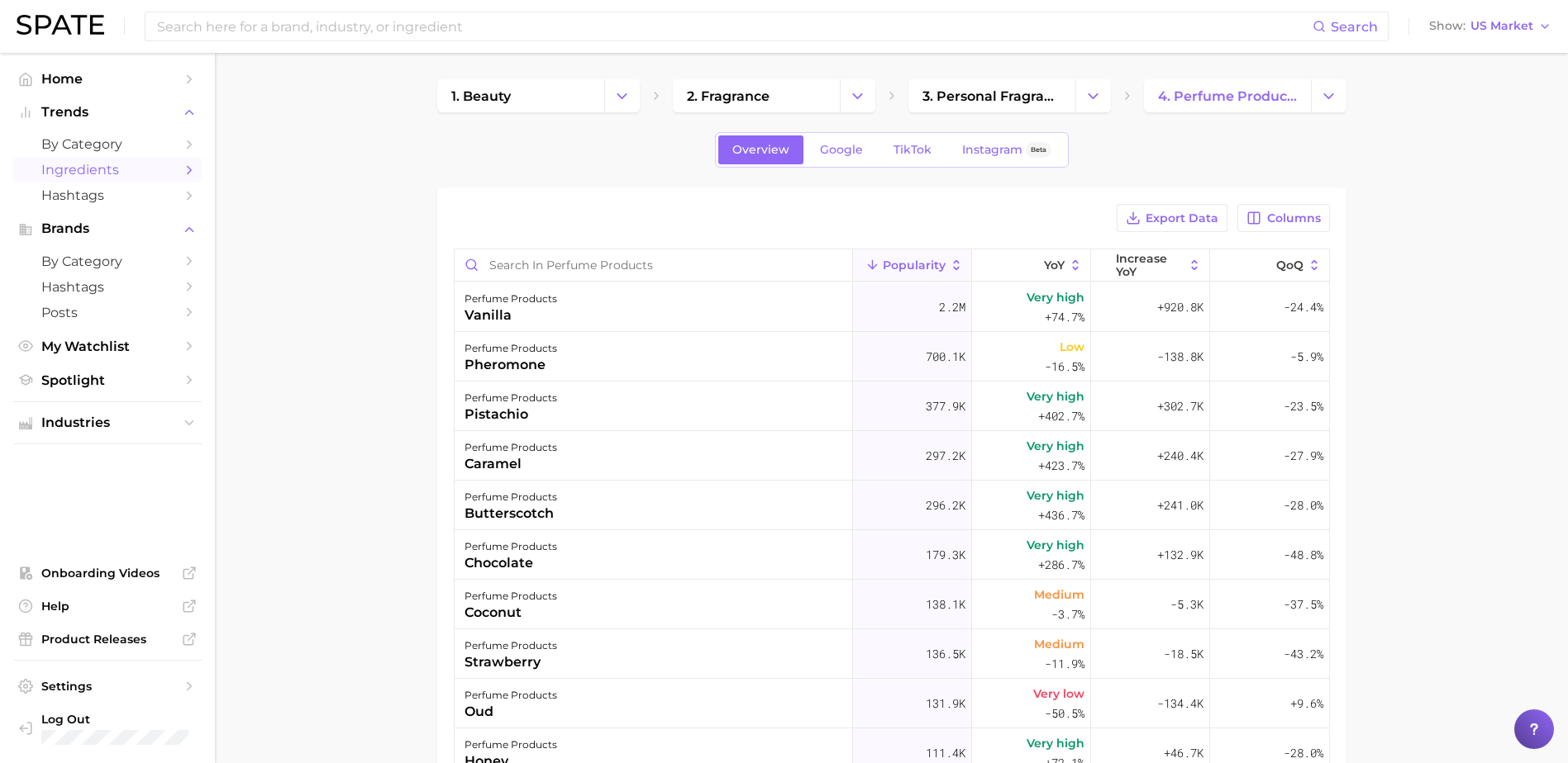
click at [389, 269] on main "1. beauty 2. fragrance 3. personal fragrance 4. perfume products Overview Googl…" at bounding box center [891, 582] width 1353 height 1058
